Goal: Book appointment/travel/reservation

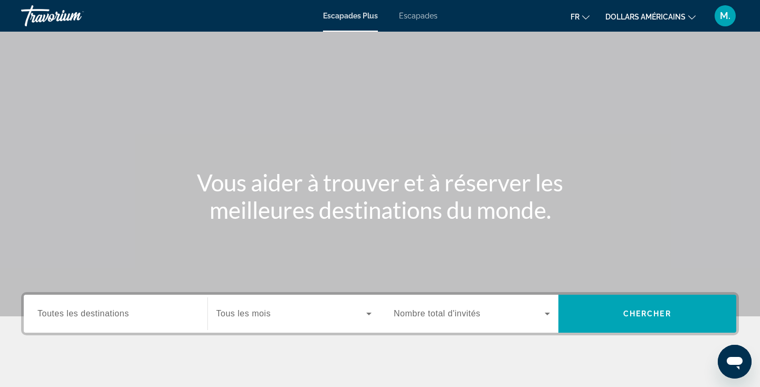
scroll to position [129, 0]
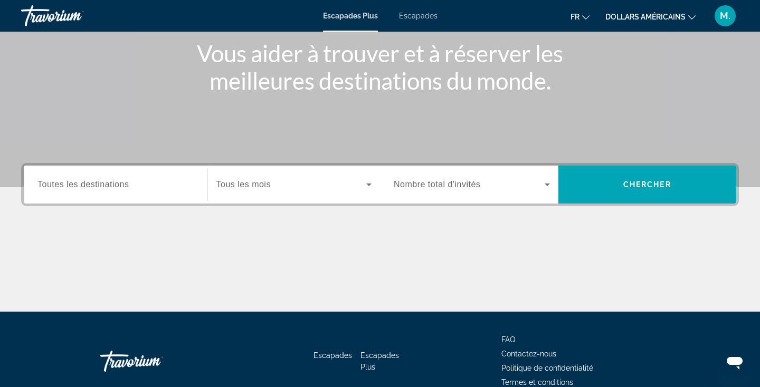
click at [284, 188] on span "Widget de recherche" at bounding box center [291, 184] width 150 height 13
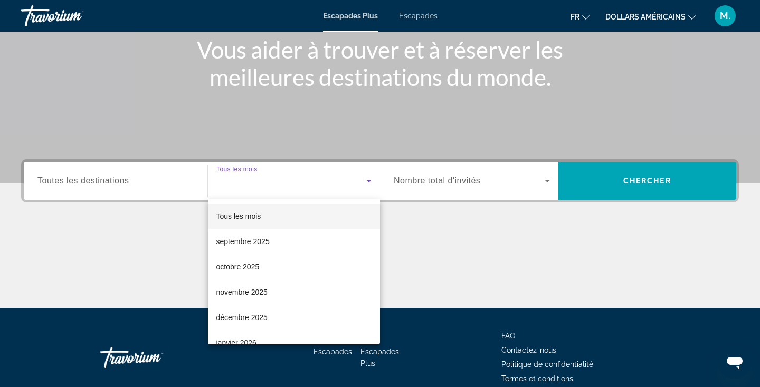
scroll to position [183, 0]
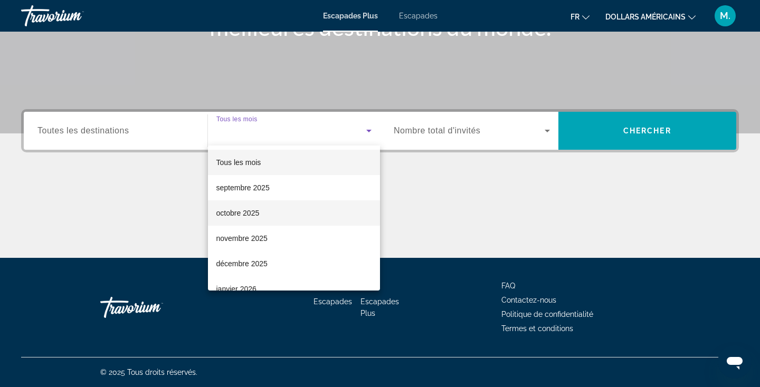
click at [283, 209] on mat-option "octobre 2025" at bounding box center [294, 213] width 173 height 25
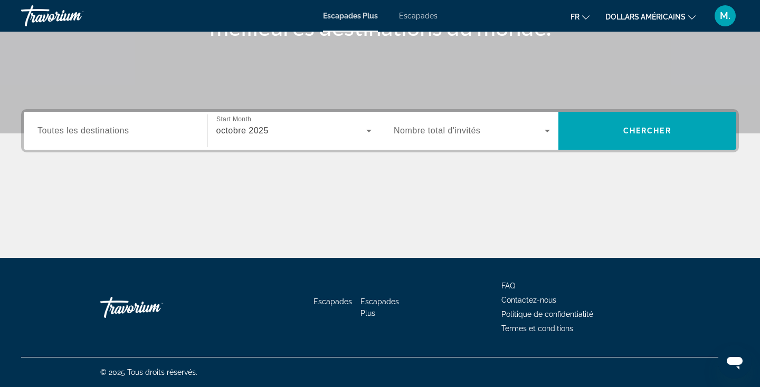
click at [483, 138] on div "Widget de recherche" at bounding box center [472, 131] width 156 height 30
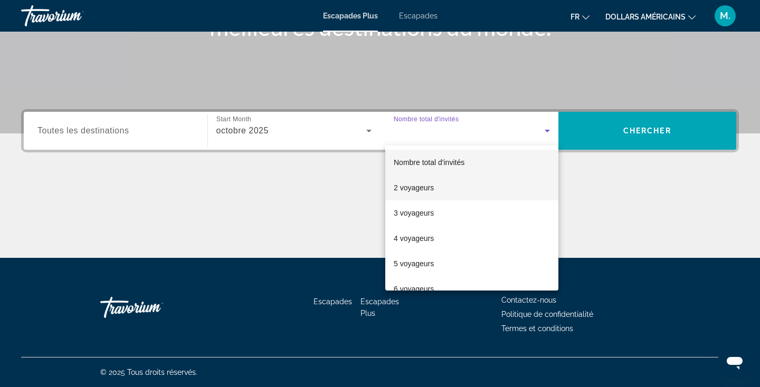
click at [424, 196] on mat-option "2 voyageurs" at bounding box center [471, 187] width 173 height 25
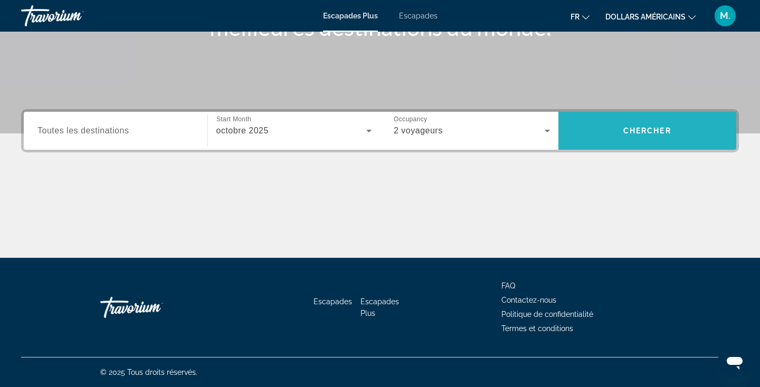
click at [653, 136] on span "Widget de recherche" at bounding box center [647, 130] width 178 height 25
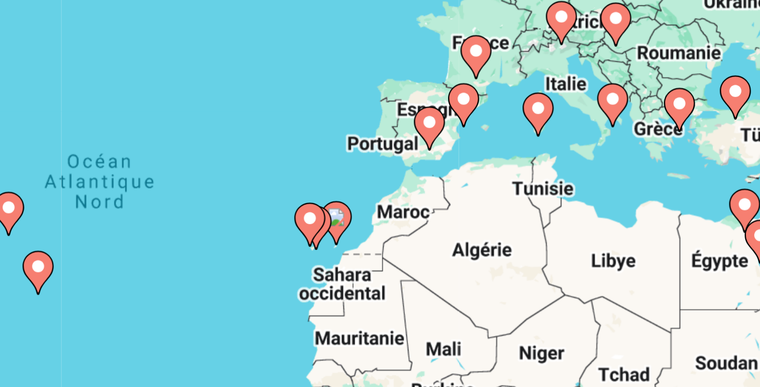
drag, startPoint x: 454, startPoint y: 237, endPoint x: 443, endPoint y: 265, distance: 30.1
click at [443, 266] on div "Pour activer le glissement avec le clavier, appuyez sur Alt+Entrée. Une fois ce…" at bounding box center [380, 232] width 718 height 317
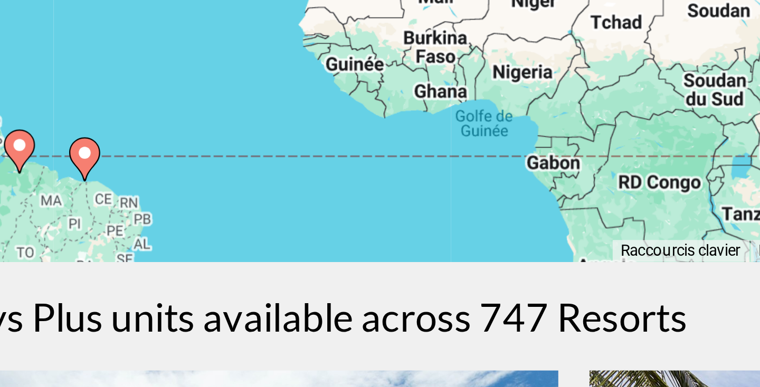
scroll to position [46, 0]
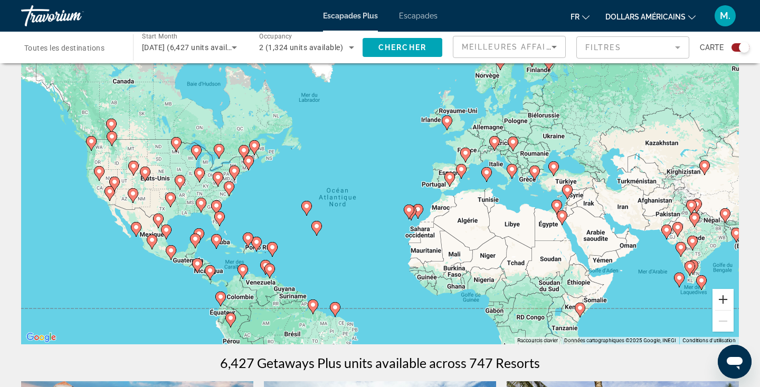
click at [724, 296] on button "Zoom avant" at bounding box center [722, 299] width 21 height 21
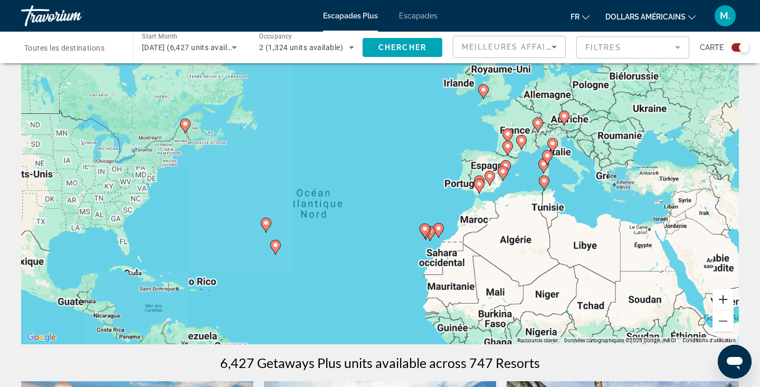
click at [724, 296] on button "Zoom avant" at bounding box center [722, 299] width 21 height 21
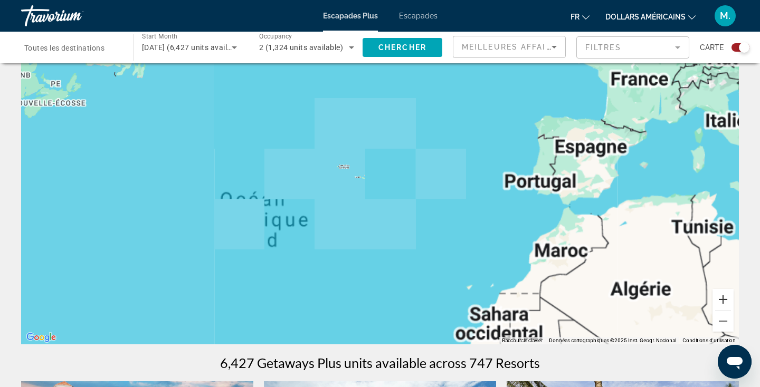
click at [724, 296] on button "Zoom avant" at bounding box center [722, 299] width 21 height 21
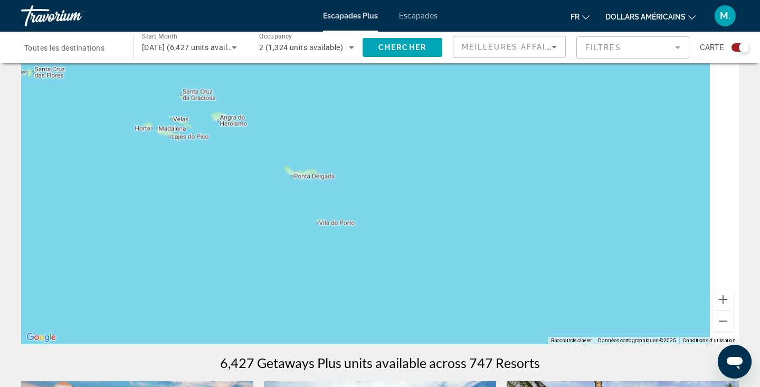
drag, startPoint x: 630, startPoint y: 259, endPoint x: 342, endPoint y: 233, distance: 289.3
click at [347, 234] on div "Contenu principal" at bounding box center [380, 186] width 718 height 317
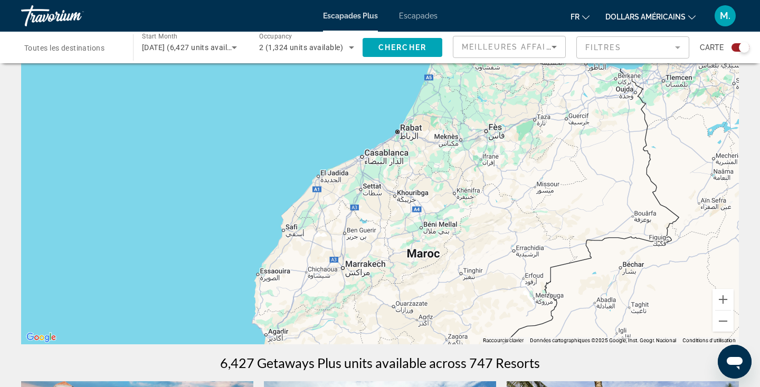
drag, startPoint x: 411, startPoint y: 256, endPoint x: 479, endPoint y: 65, distance: 203.0
click at [479, 65] on div "Pour activer le glissement avec le clavier, appuyez sur Alt+Entrée. Une fois ce…" at bounding box center [380, 186] width 718 height 317
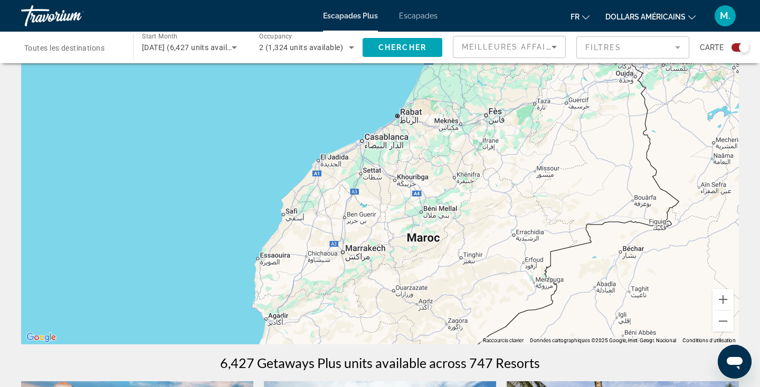
drag, startPoint x: 431, startPoint y: 198, endPoint x: 428, endPoint y: 179, distance: 18.7
click at [428, 180] on div "Pour activer le glissement avec le clavier, appuyez sur Alt+Entrée. Une fois ce…" at bounding box center [380, 186] width 718 height 317
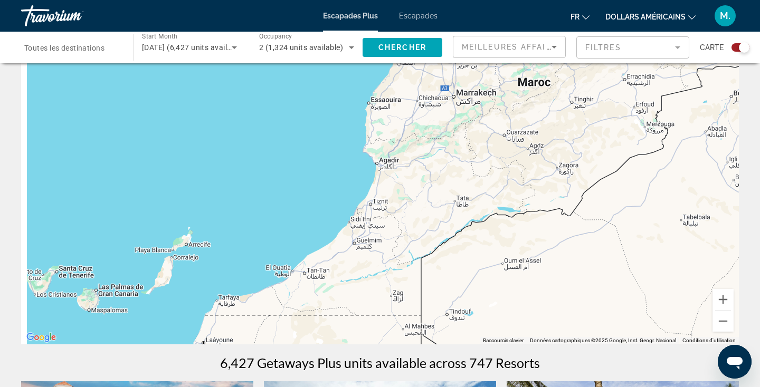
drag, startPoint x: 471, startPoint y: 239, endPoint x: 589, endPoint y: 72, distance: 204.4
click at [589, 73] on div "Pour activer le glissement avec le clavier, appuyez sur Alt+Entrée. Une fois ce…" at bounding box center [380, 186] width 718 height 317
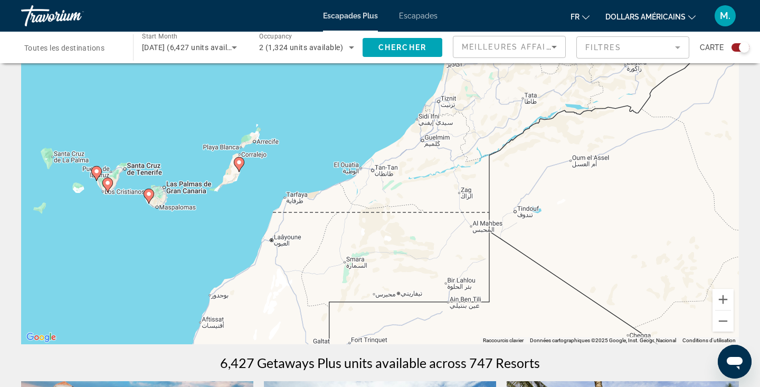
drag, startPoint x: 452, startPoint y: 217, endPoint x: 546, endPoint y: 159, distance: 109.7
click at [546, 159] on div "Pour activer le glissement avec le clavier, appuyez sur Alt+Entrée. Une fois ce…" at bounding box center [380, 186] width 718 height 317
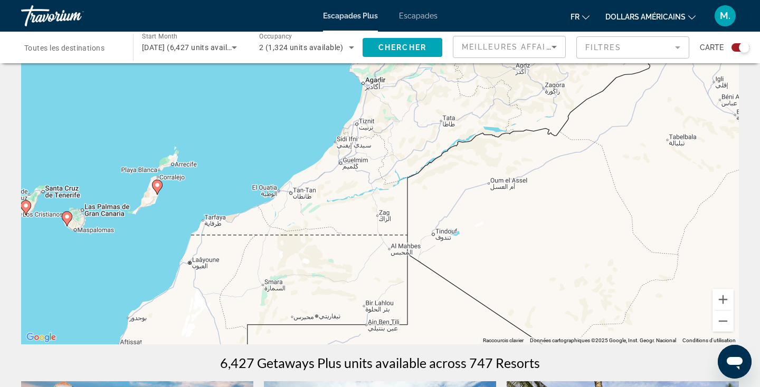
drag, startPoint x: 561, startPoint y: 241, endPoint x: 449, endPoint y: 229, distance: 113.0
click at [450, 230] on div "Pour activer le glissement avec le clavier, appuyez sur Alt+Entrée. Une fois ce…" at bounding box center [380, 186] width 718 height 317
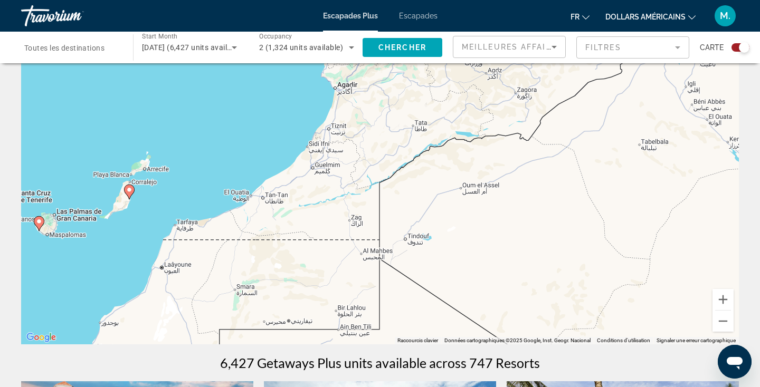
drag, startPoint x: 609, startPoint y: 214, endPoint x: 645, endPoint y: 201, distance: 37.7
click at [651, 201] on div "Pour activer le glissement avec le clavier, appuyez sur Alt+Entrée. Une fois ce…" at bounding box center [380, 186] width 718 height 317
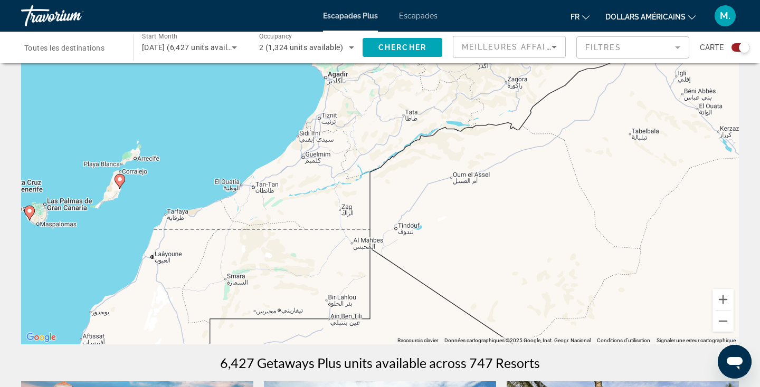
drag, startPoint x: 695, startPoint y: 203, endPoint x: 588, endPoint y: 200, distance: 107.2
click at [588, 200] on div "Pour activer le glissement avec le clavier, appuyez sur Alt+Entrée. Une fois ce…" at bounding box center [380, 186] width 718 height 317
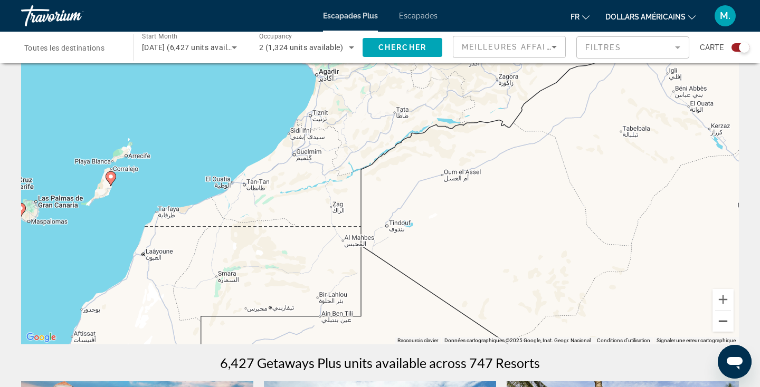
click at [722, 321] on button "Zoom arrière" at bounding box center [722, 321] width 21 height 21
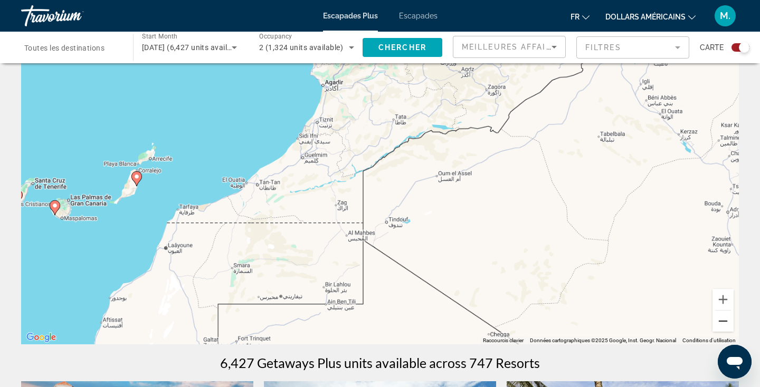
click at [722, 321] on button "Zoom arrière" at bounding box center [722, 321] width 21 height 21
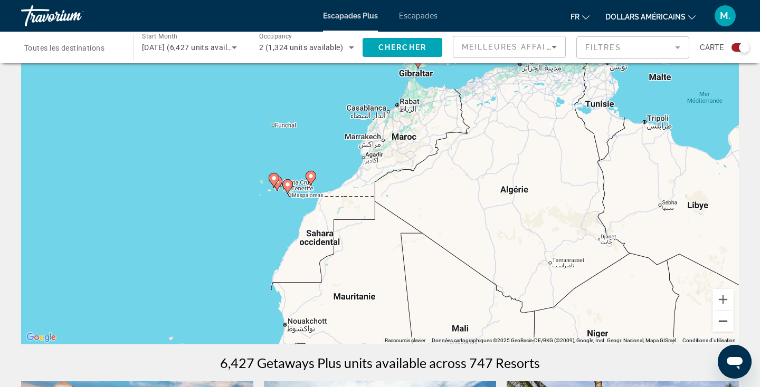
click at [722, 321] on button "Zoom arrière" at bounding box center [722, 321] width 21 height 21
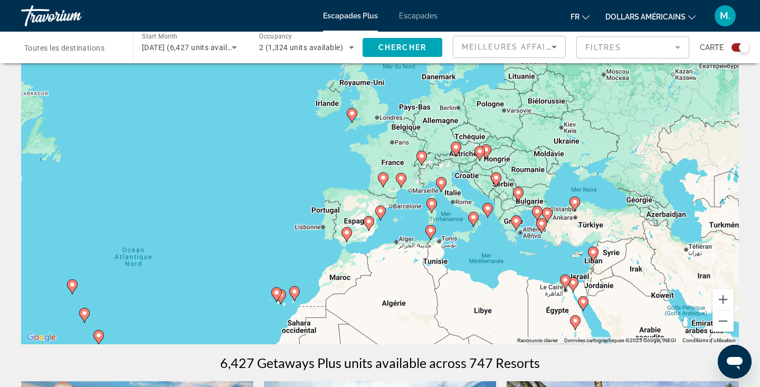
drag, startPoint x: 520, startPoint y: 190, endPoint x: 487, endPoint y: 283, distance: 99.3
click at [487, 284] on div "Pour activer le glissement avec le clavier, appuyez sur Alt+Entrée. Une fois ce…" at bounding box center [380, 186] width 718 height 317
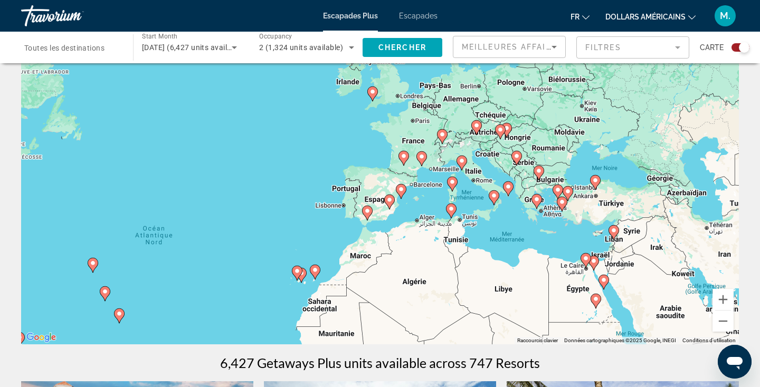
click at [367, 211] on image "Contenu principal" at bounding box center [367, 211] width 6 height 6
type input "**********"
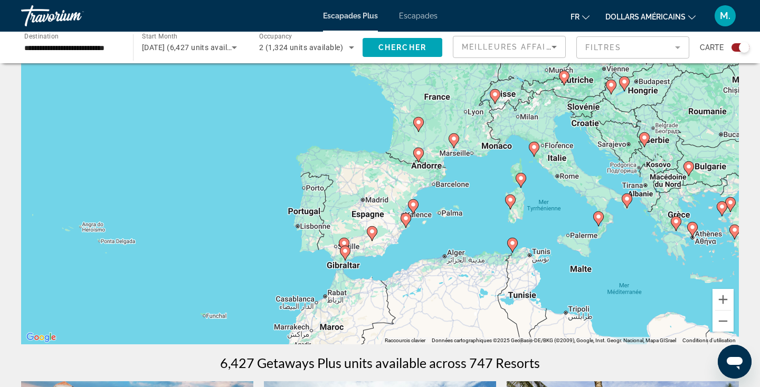
drag, startPoint x: 604, startPoint y: 247, endPoint x: 566, endPoint y: 314, distance: 77.8
click at [566, 314] on div "Pour activer le glissement avec le clavier, appuyez sur Alt+Entrée. Une fois ce…" at bounding box center [380, 186] width 718 height 317
